Goal: Information Seeking & Learning: Learn about a topic

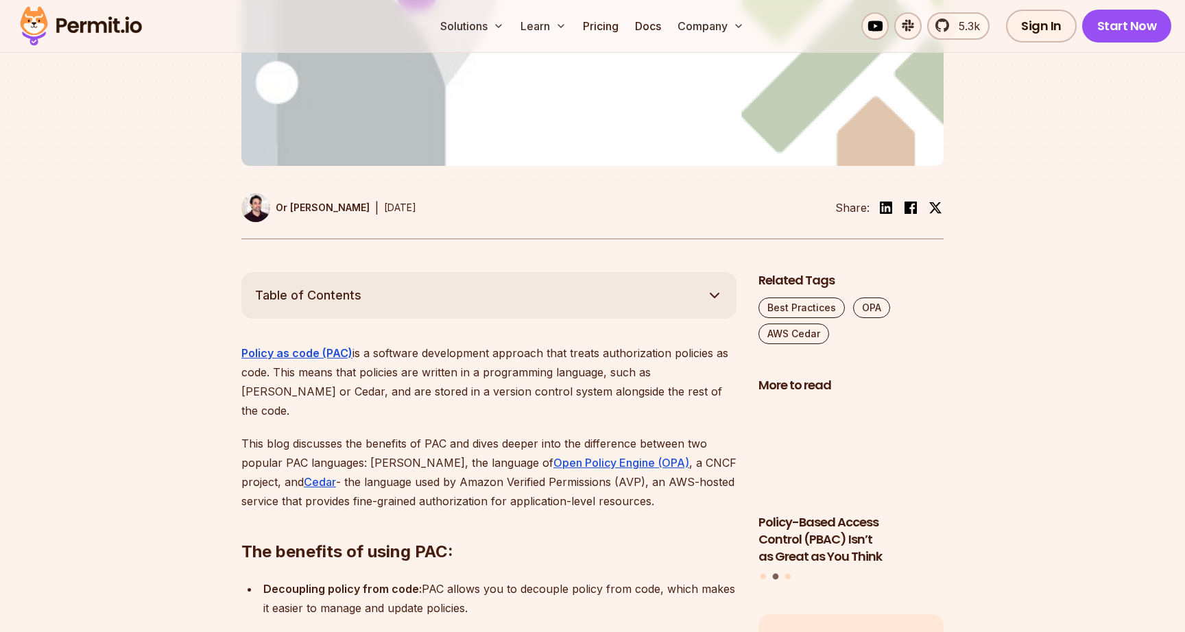
scroll to position [540, 0]
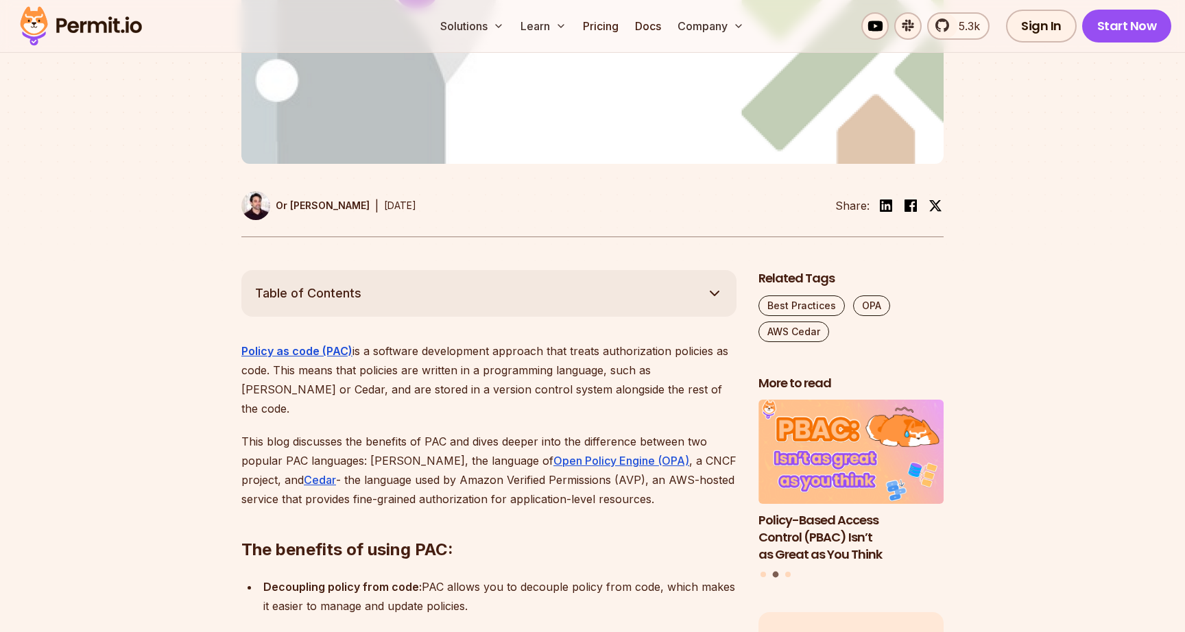
click at [333, 284] on span "Table of Contents" at bounding box center [308, 293] width 106 height 19
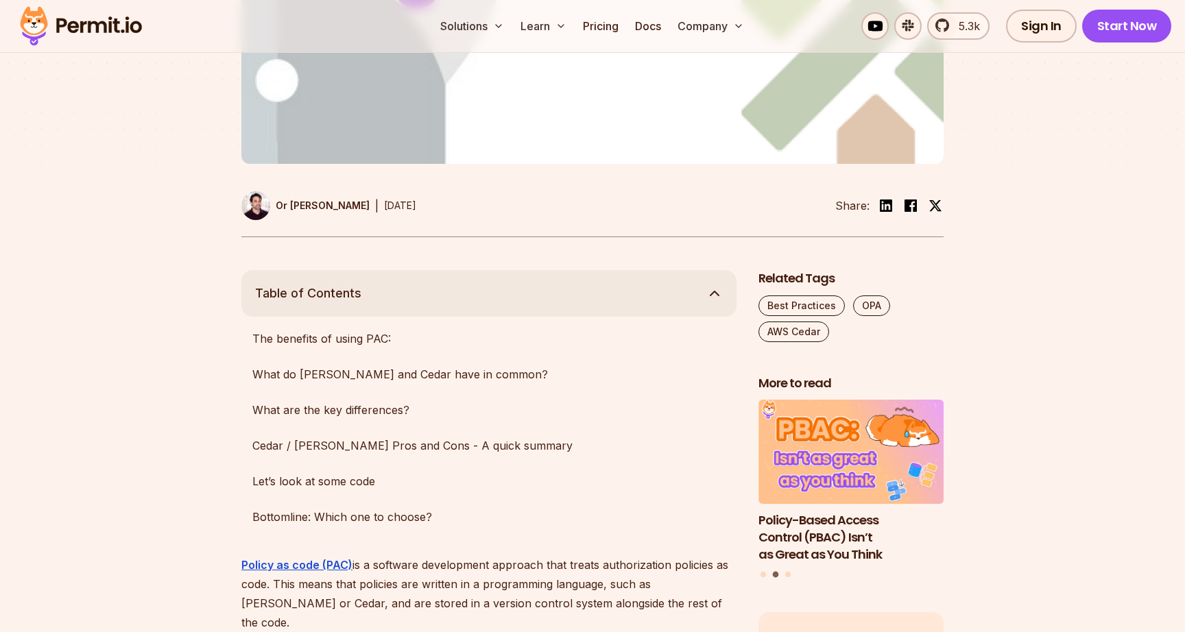
click at [350, 284] on span "Table of Contents" at bounding box center [308, 293] width 106 height 19
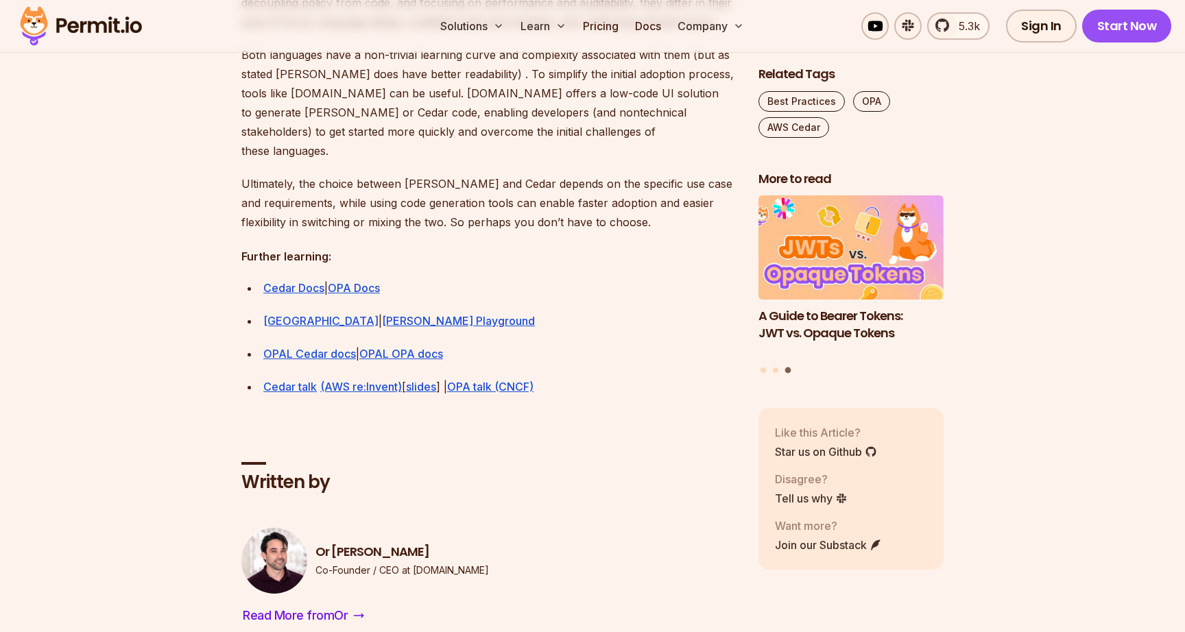
scroll to position [3902, 0]
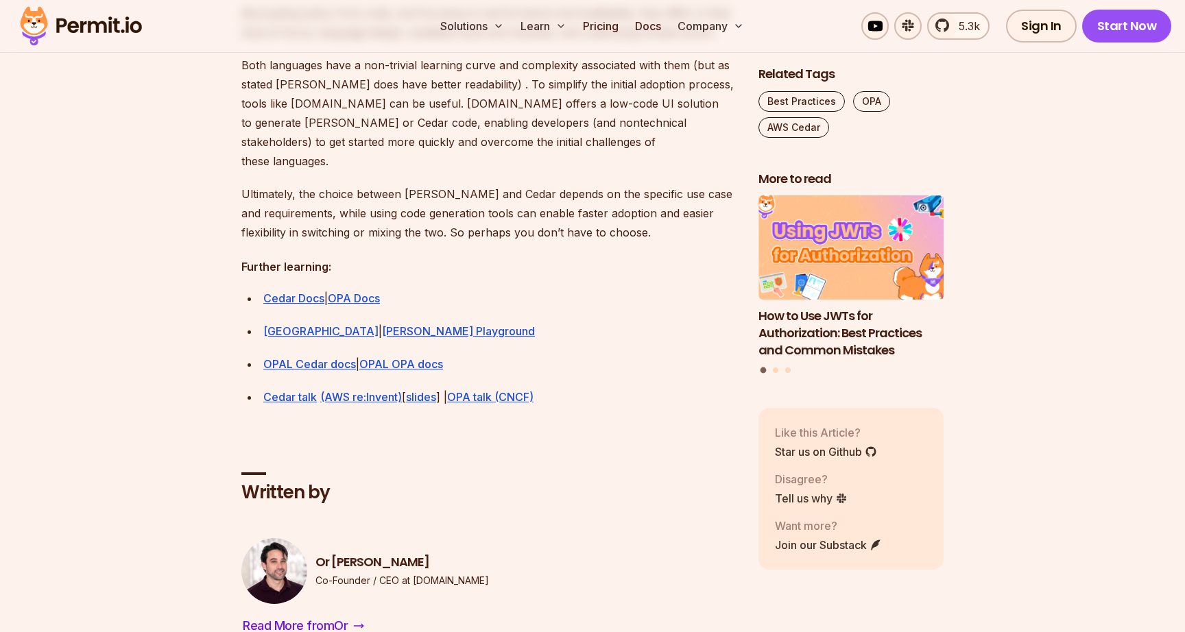
click at [826, 250] on img "1 of 3" at bounding box center [852, 248] width 204 height 115
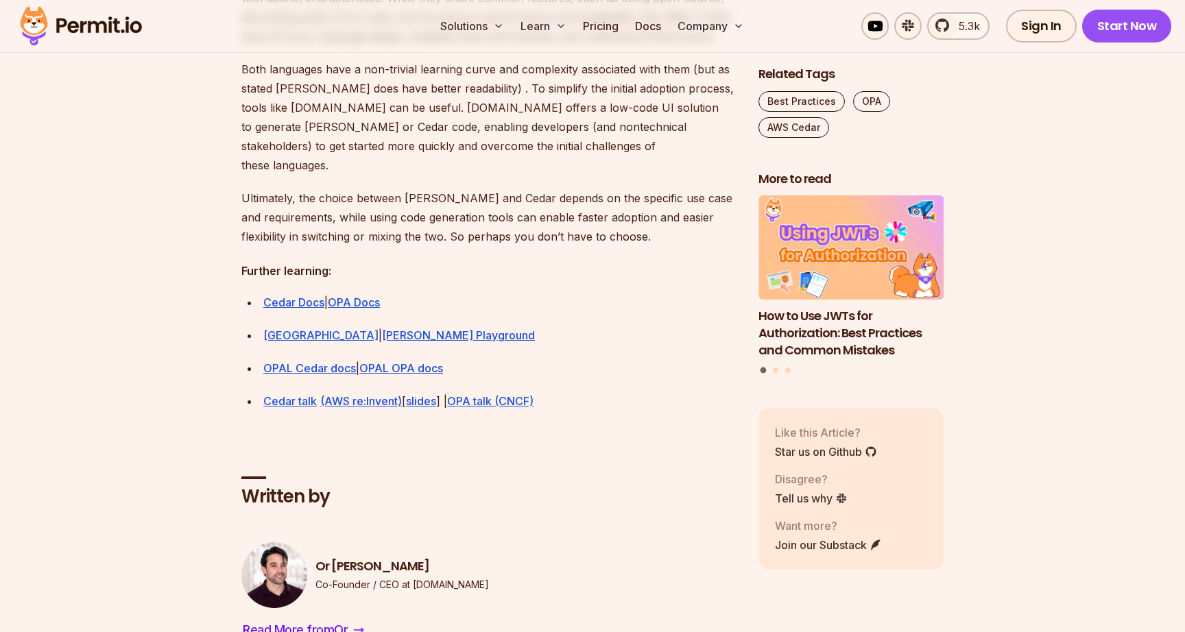
scroll to position [3902, 0]
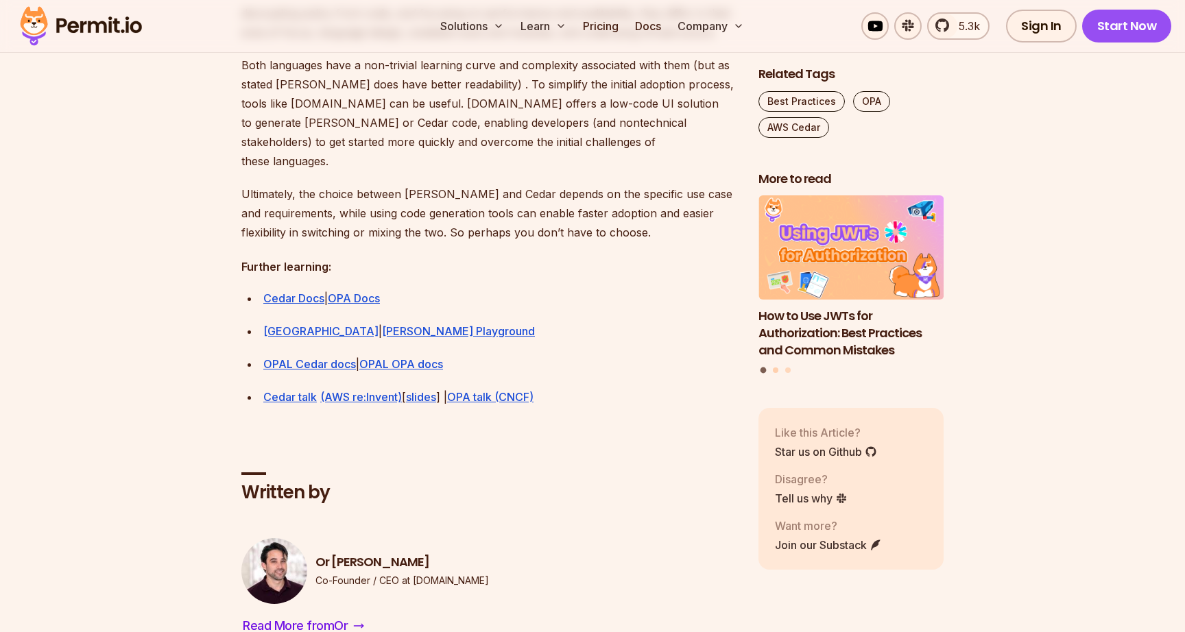
click at [774, 372] on button "Go to slide 2" at bounding box center [775, 370] width 5 height 5
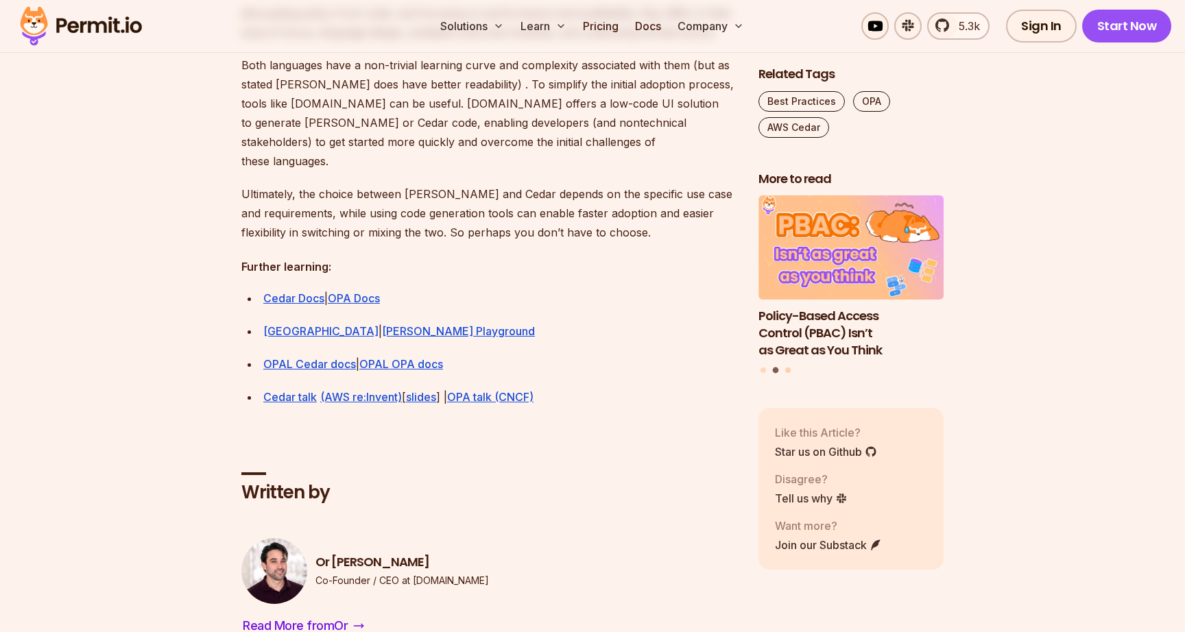
click at [787, 372] on button "Go to slide 3" at bounding box center [787, 370] width 5 height 5
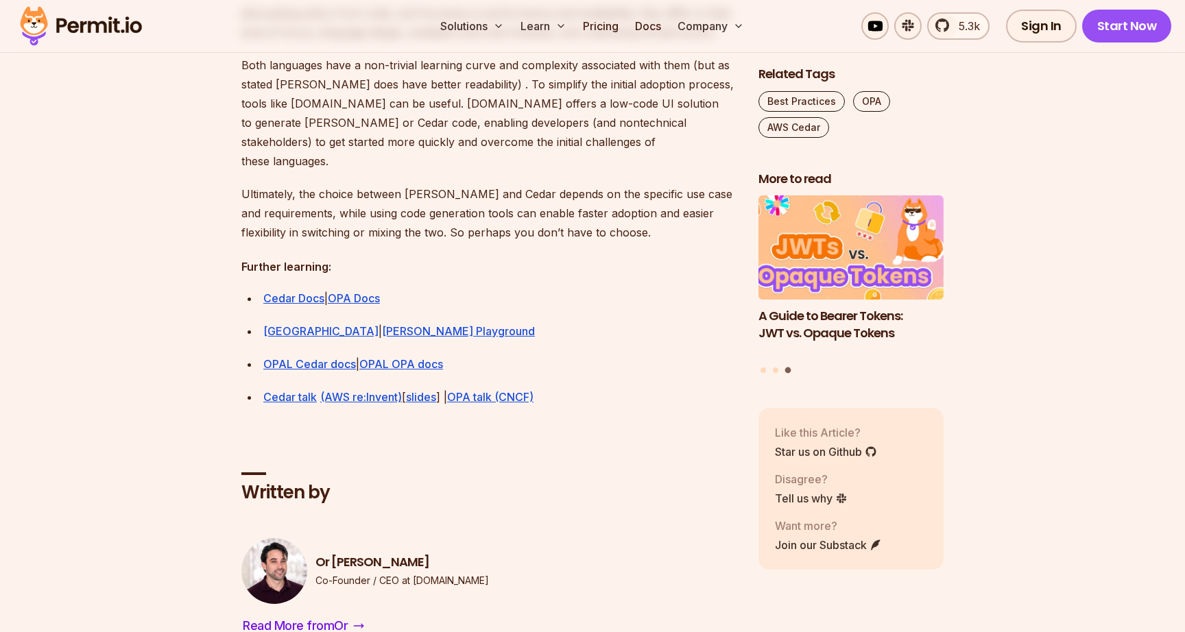
click at [839, 240] on img "3 of 3" at bounding box center [852, 248] width 204 height 115
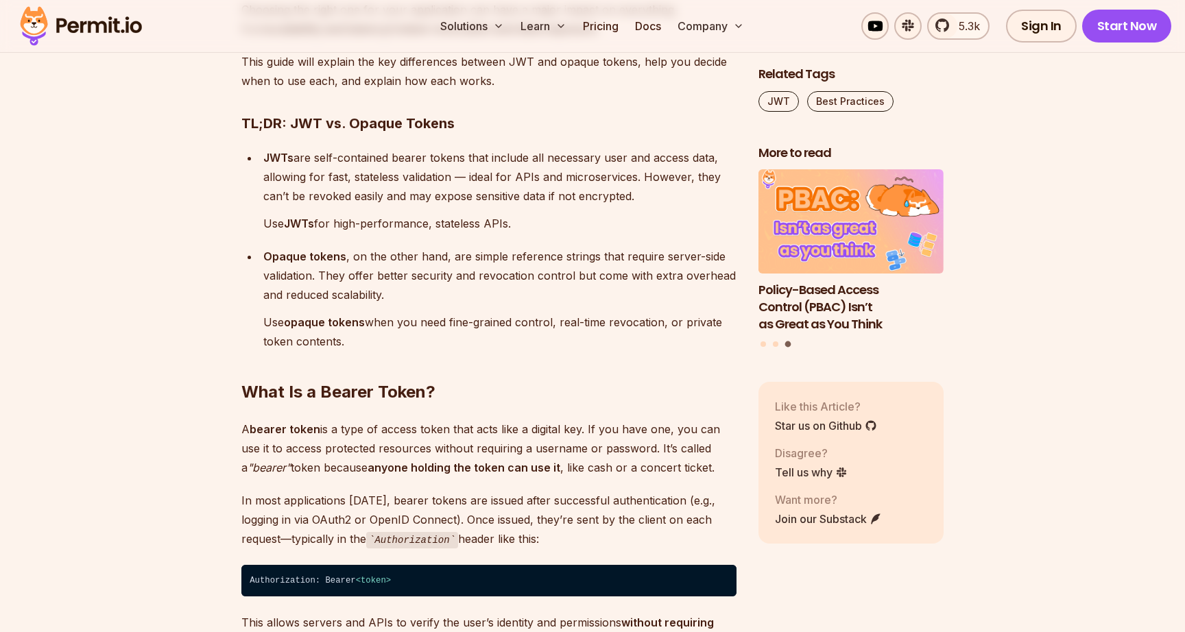
scroll to position [1095, 0]
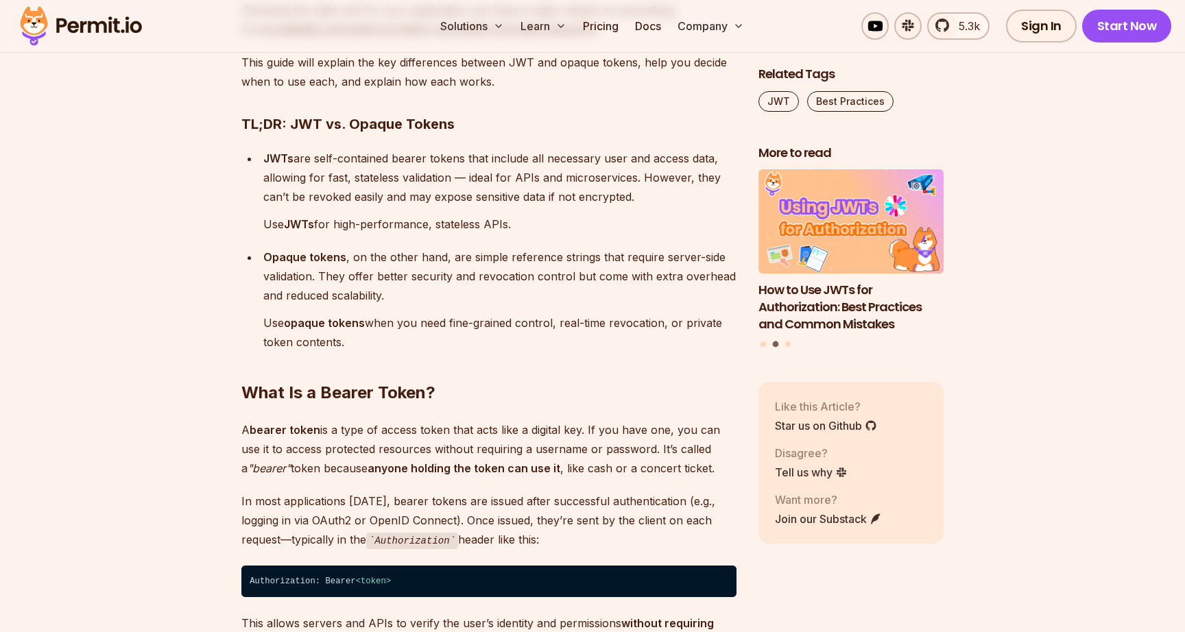
click at [375, 311] on div "Opaque tokens , on the other hand, are simple reference strings that require se…" at bounding box center [499, 300] width 473 height 104
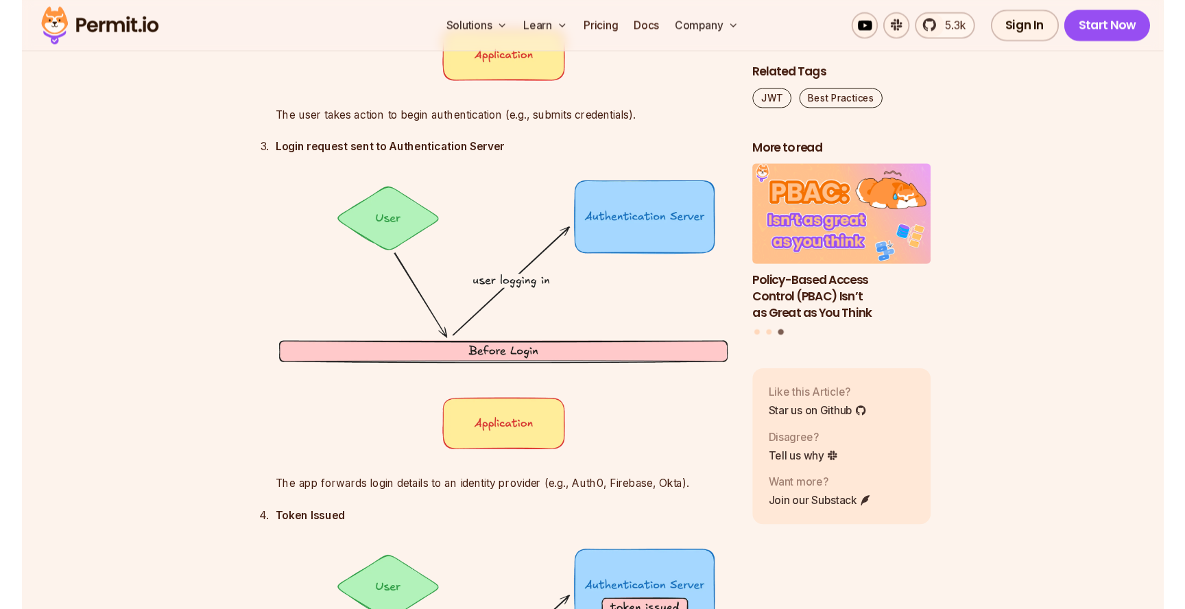
scroll to position [2690, 0]
